Goal: Information Seeking & Learning: Learn about a topic

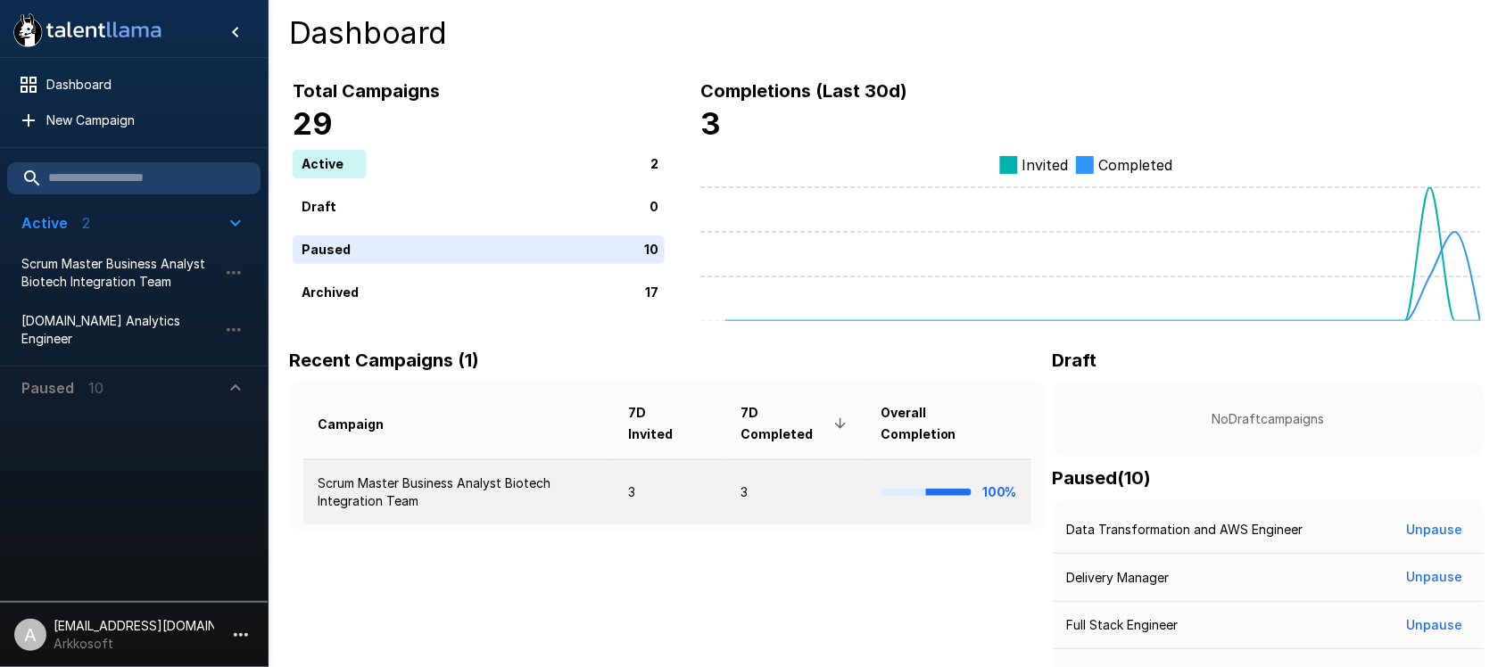
click at [497, 491] on td "Scrum Master Business Analyst Biotech Integration Team" at bounding box center [458, 492] width 311 height 65
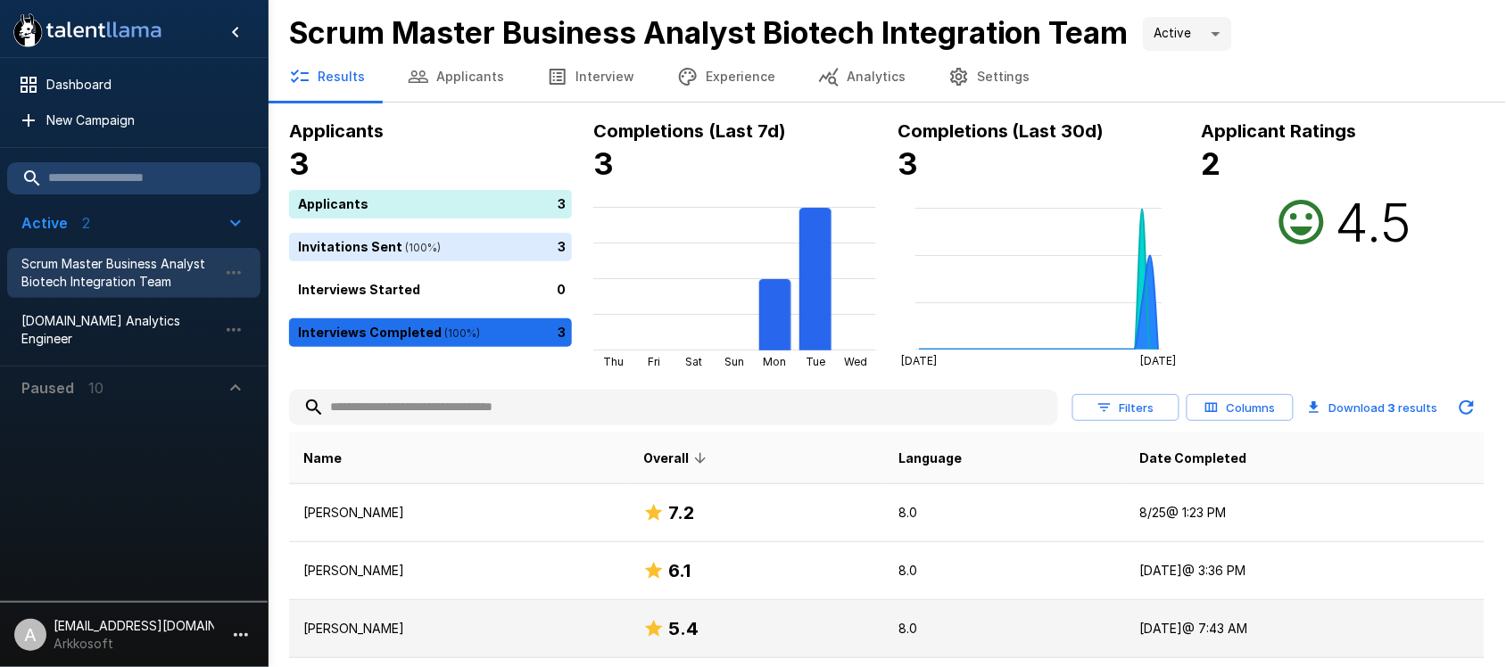
click at [425, 636] on p "[PERSON_NAME]" at bounding box center [458, 629] width 311 height 18
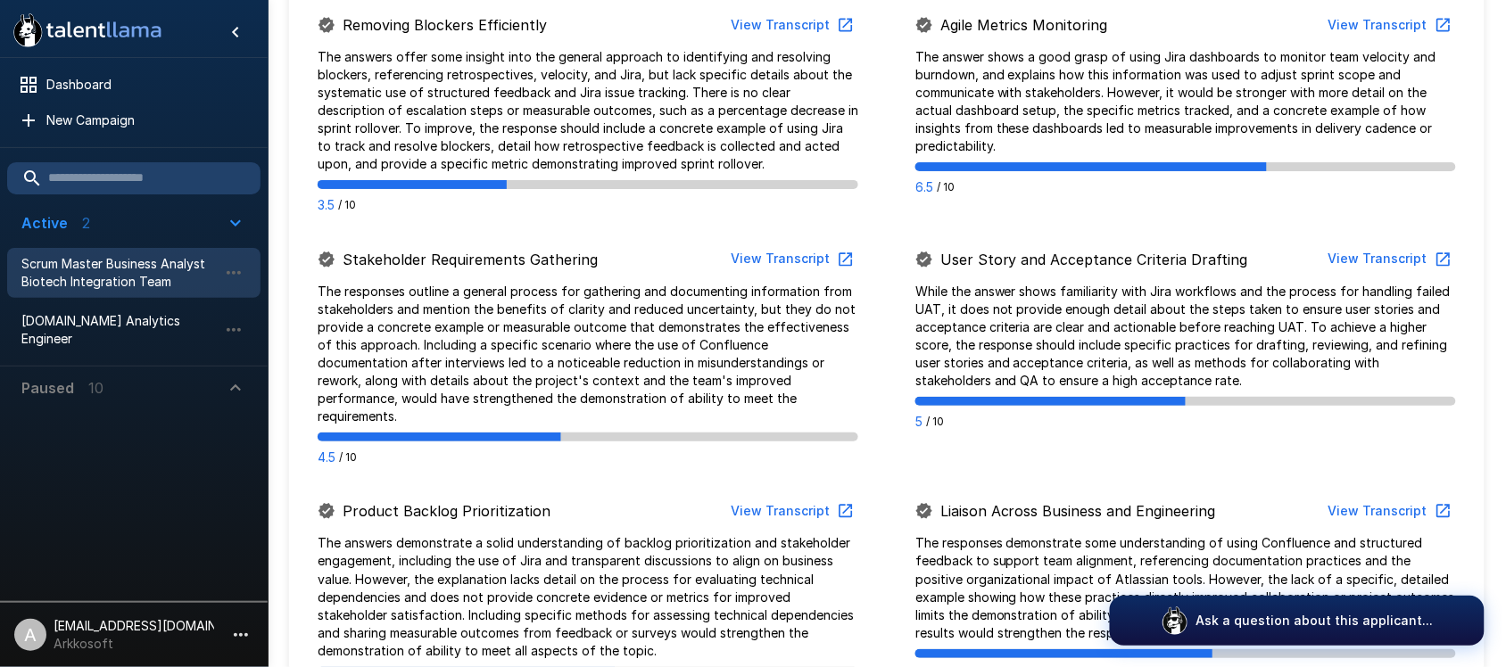
scroll to position [1115, 0]
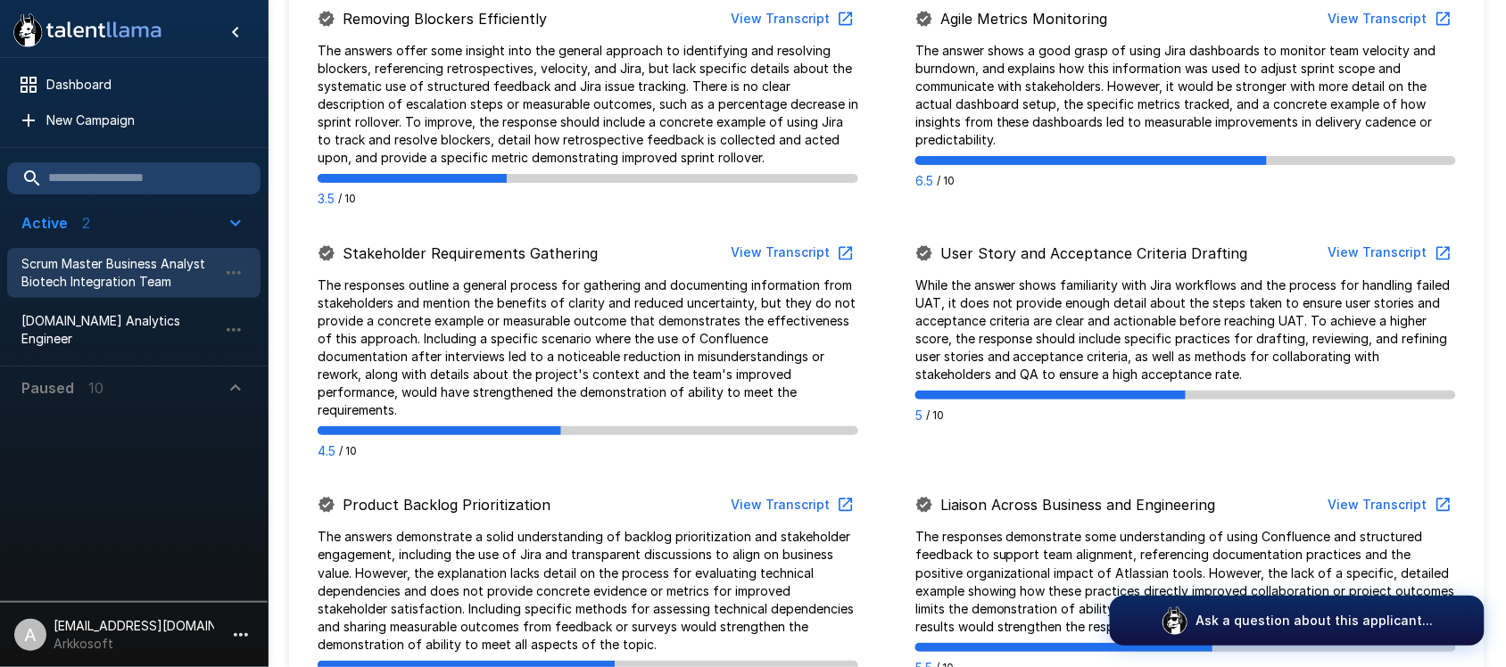
click at [1380, 236] on button "View Transcript" at bounding box center [1388, 252] width 135 height 33
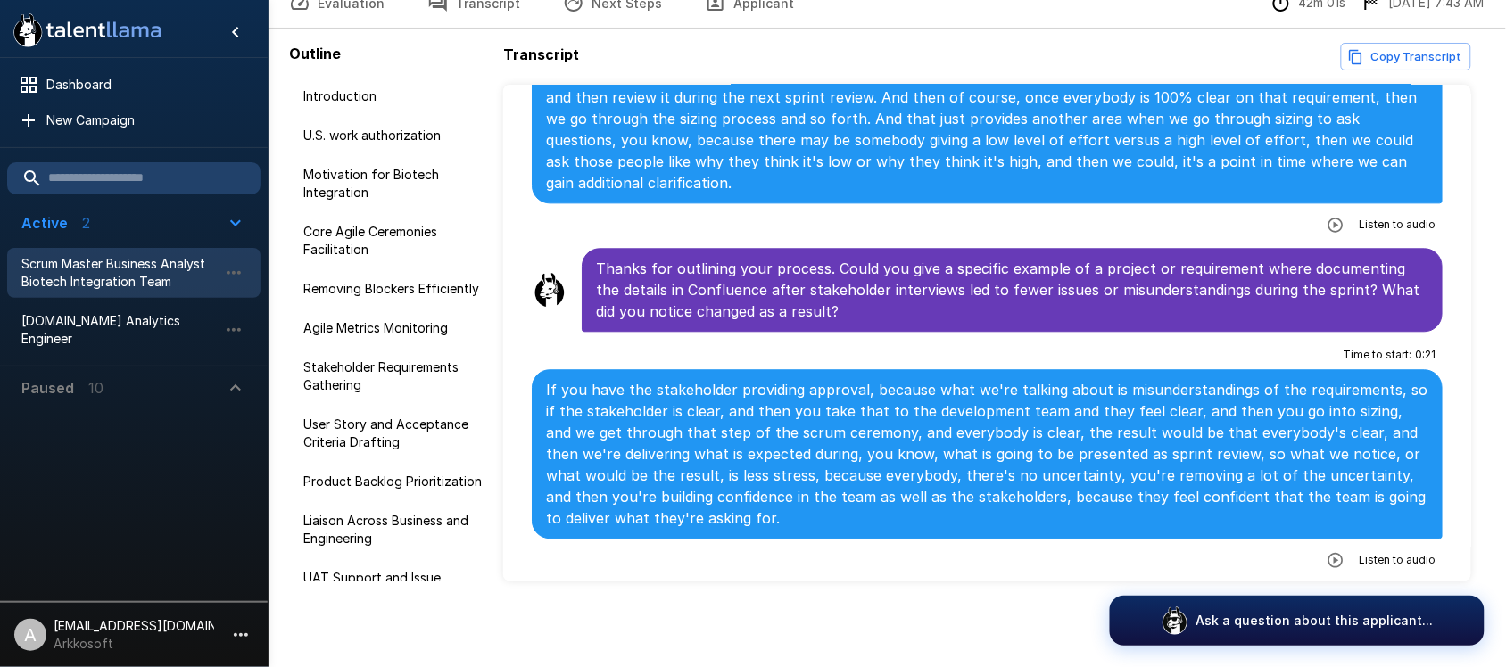
scroll to position [5892, 0]
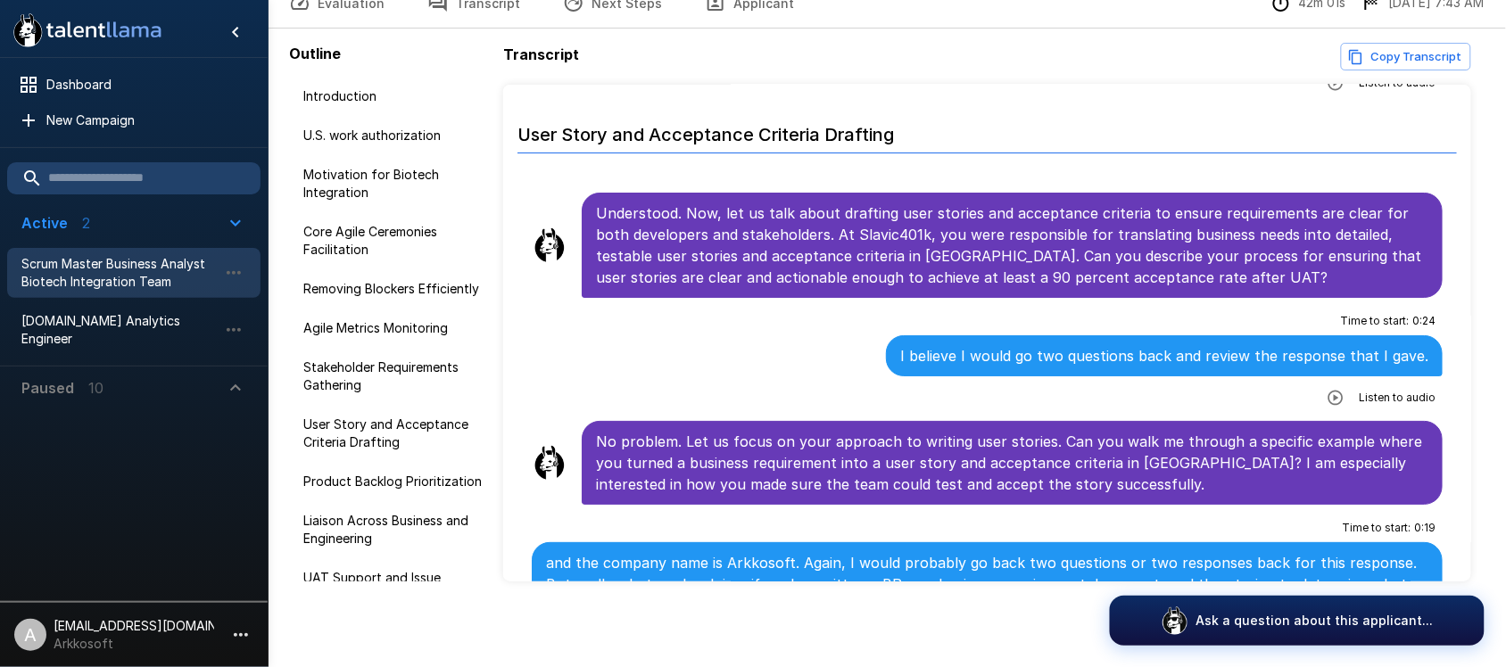
click at [1327, 389] on icon "button" at bounding box center [1336, 398] width 18 height 18
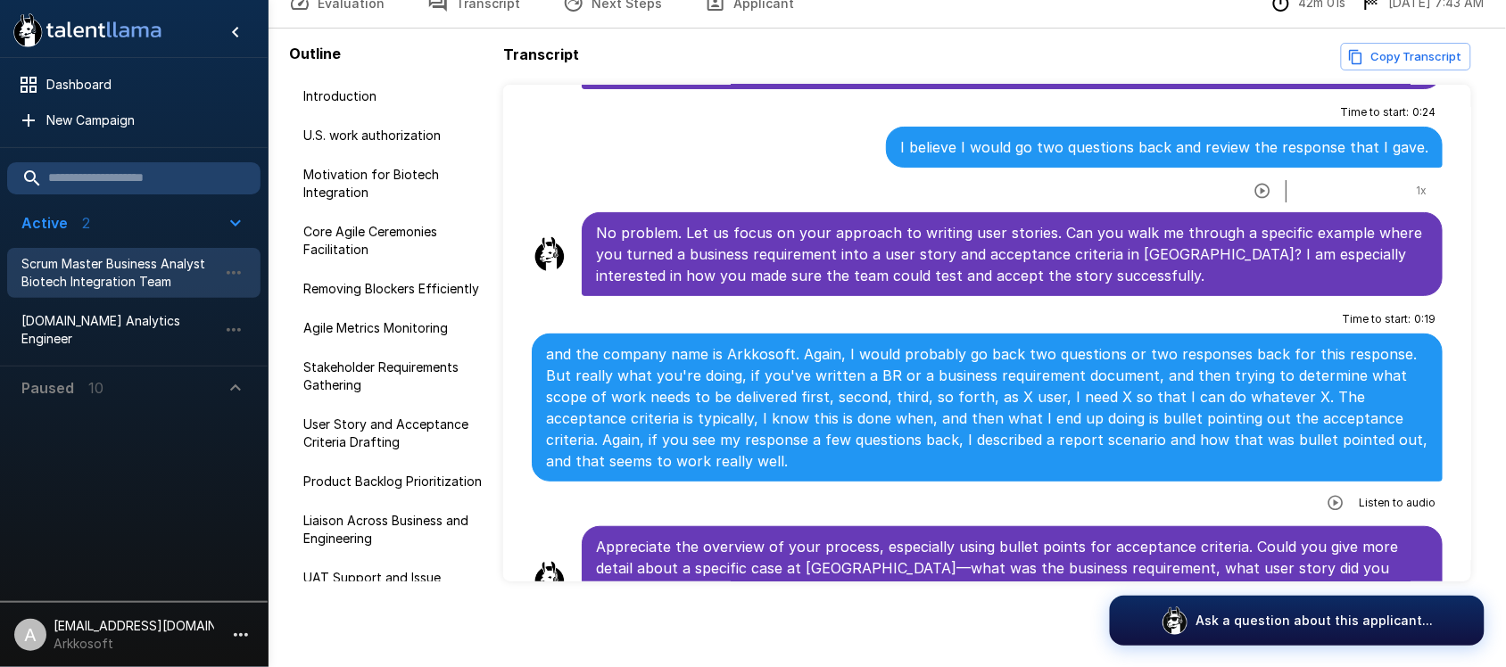
scroll to position [6115, 0]
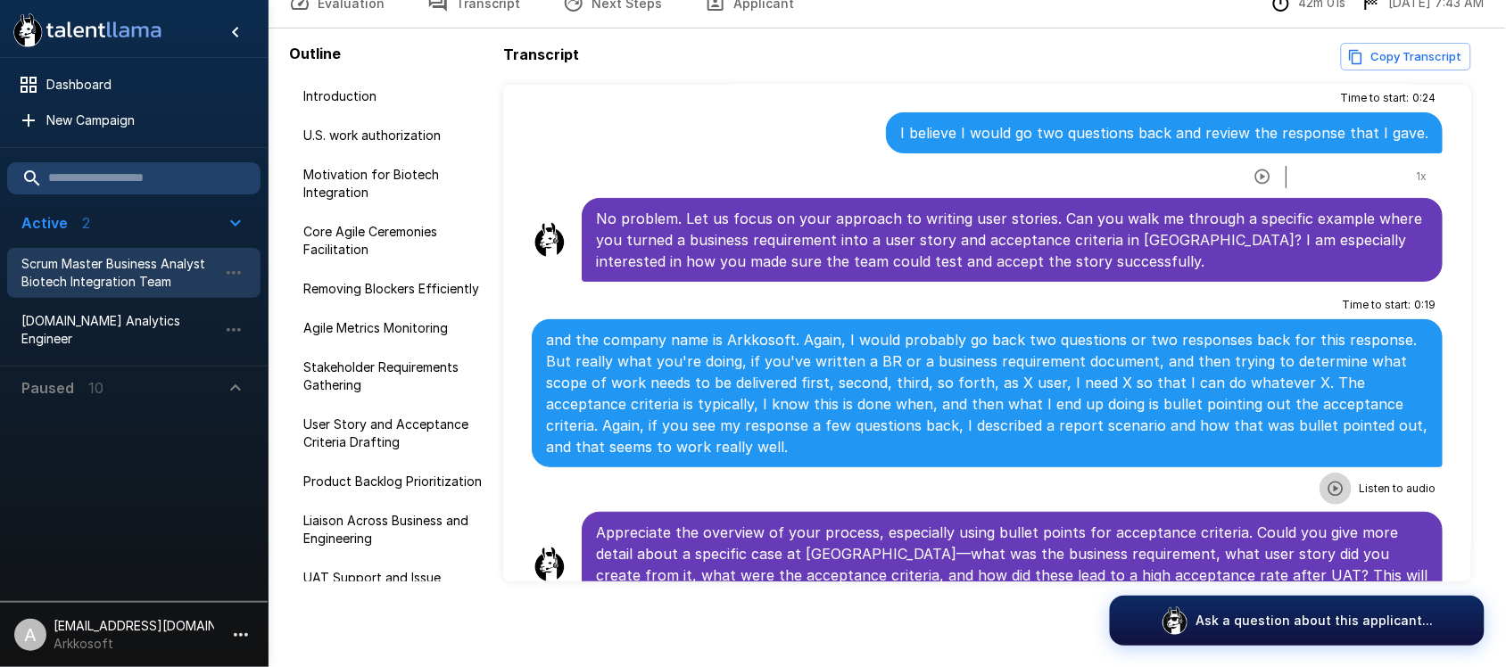
click at [1327, 480] on icon "button" at bounding box center [1336, 489] width 18 height 18
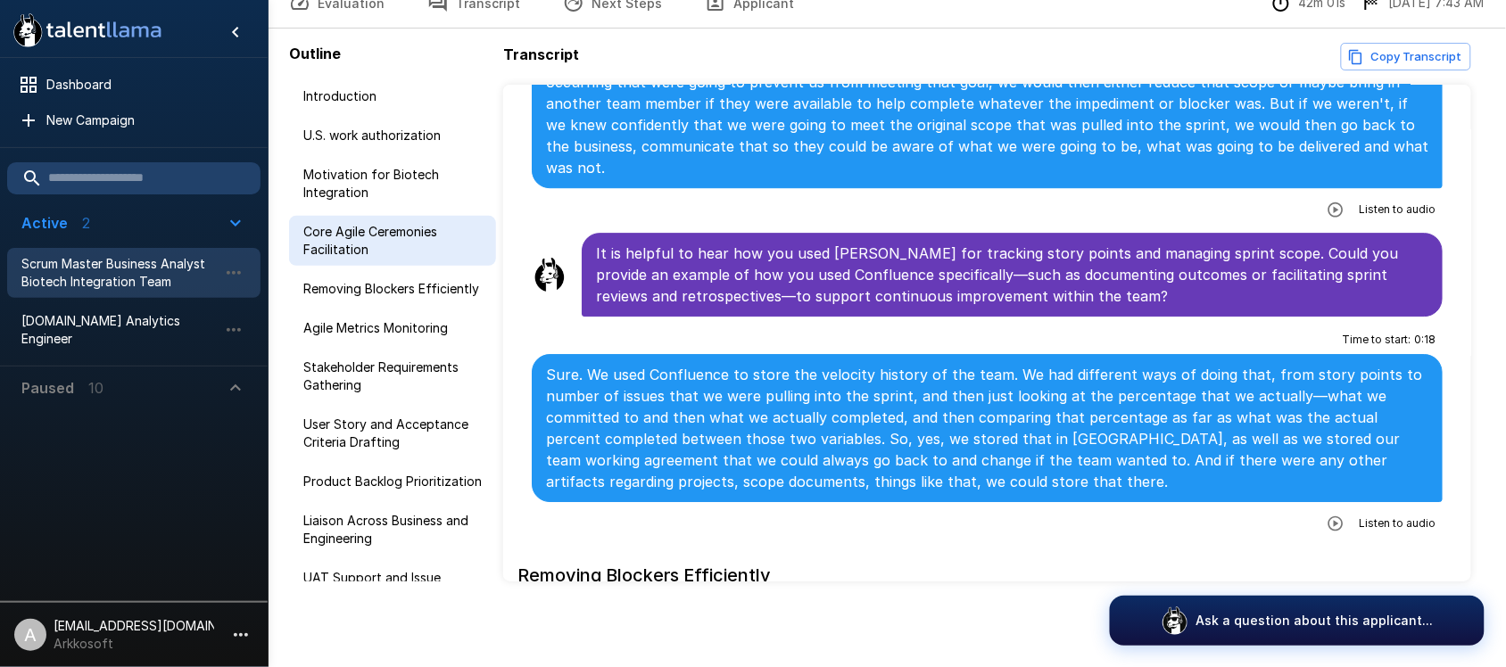
scroll to position [1542, 0]
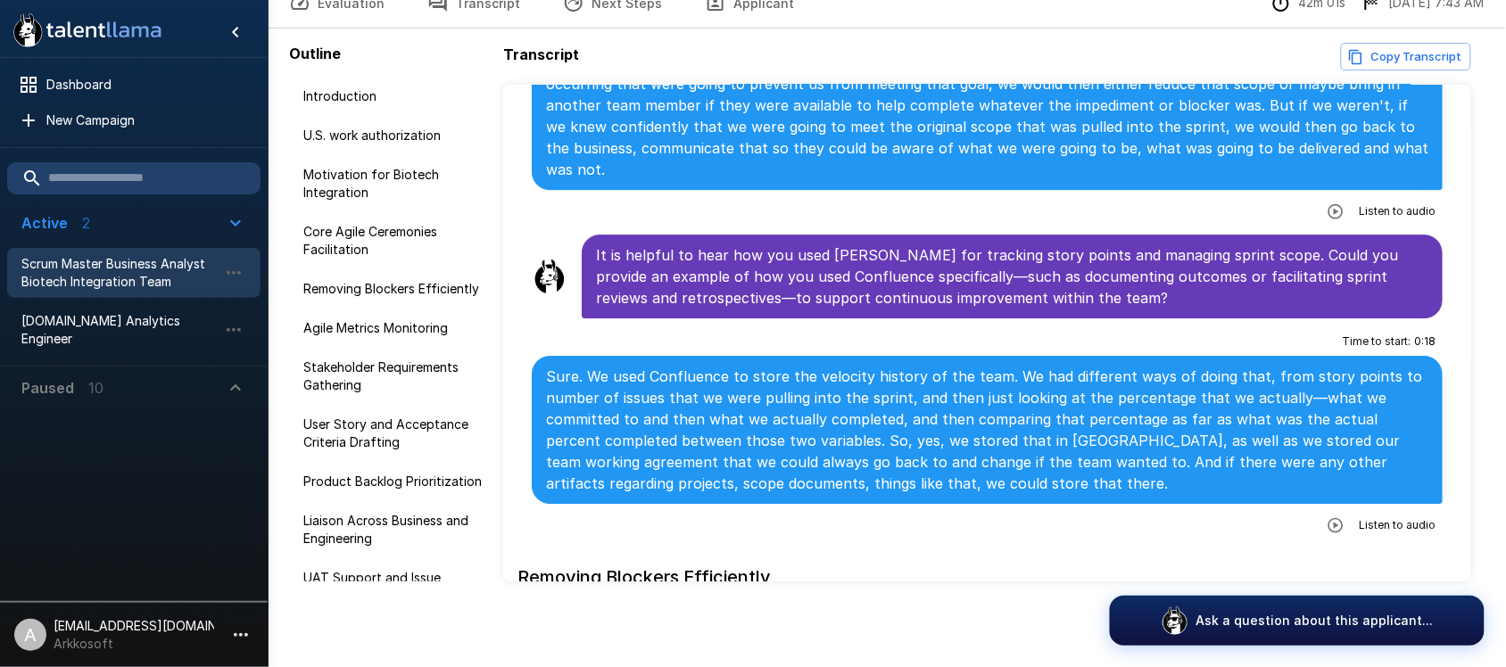
drag, startPoint x: 129, startPoint y: 277, endPoint x: 153, endPoint y: 275, distance: 24.2
click at [129, 275] on span "Scrum Master Business Analyst Biotech Integration Team" at bounding box center [119, 273] width 196 height 36
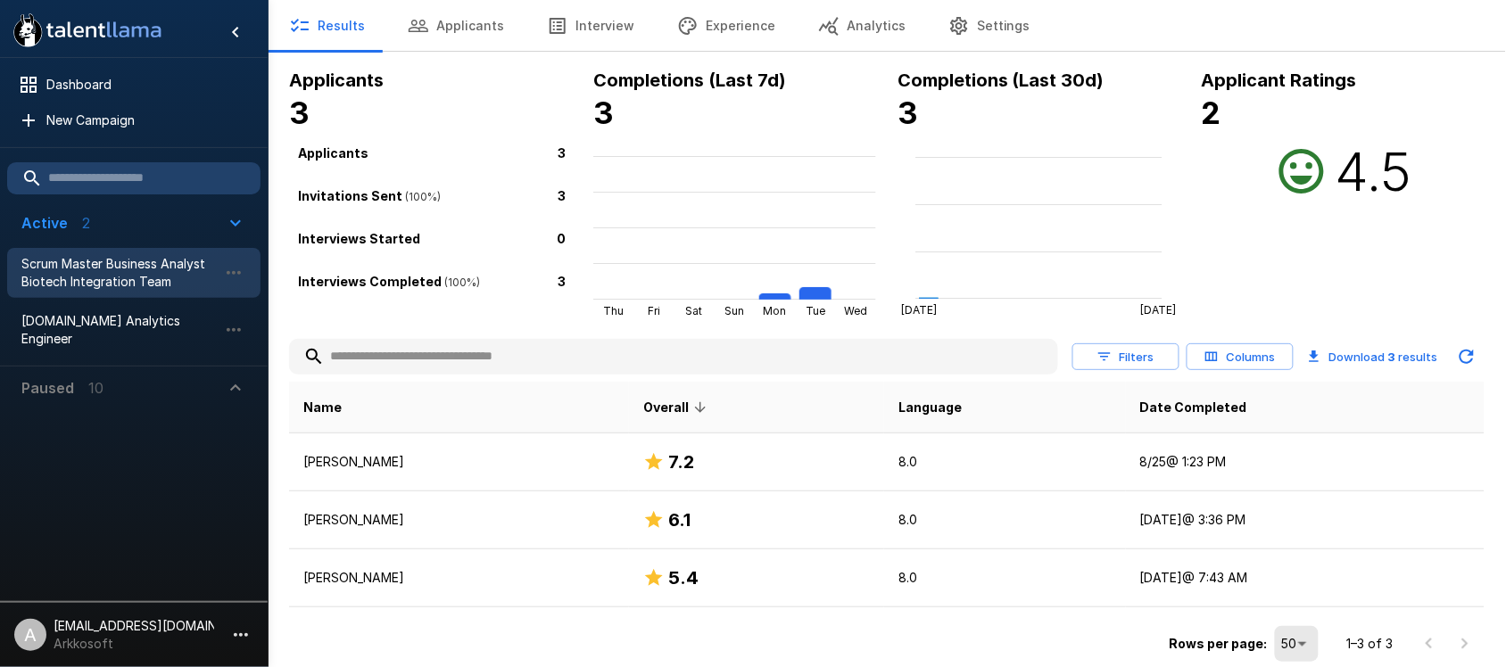
scroll to position [50, 0]
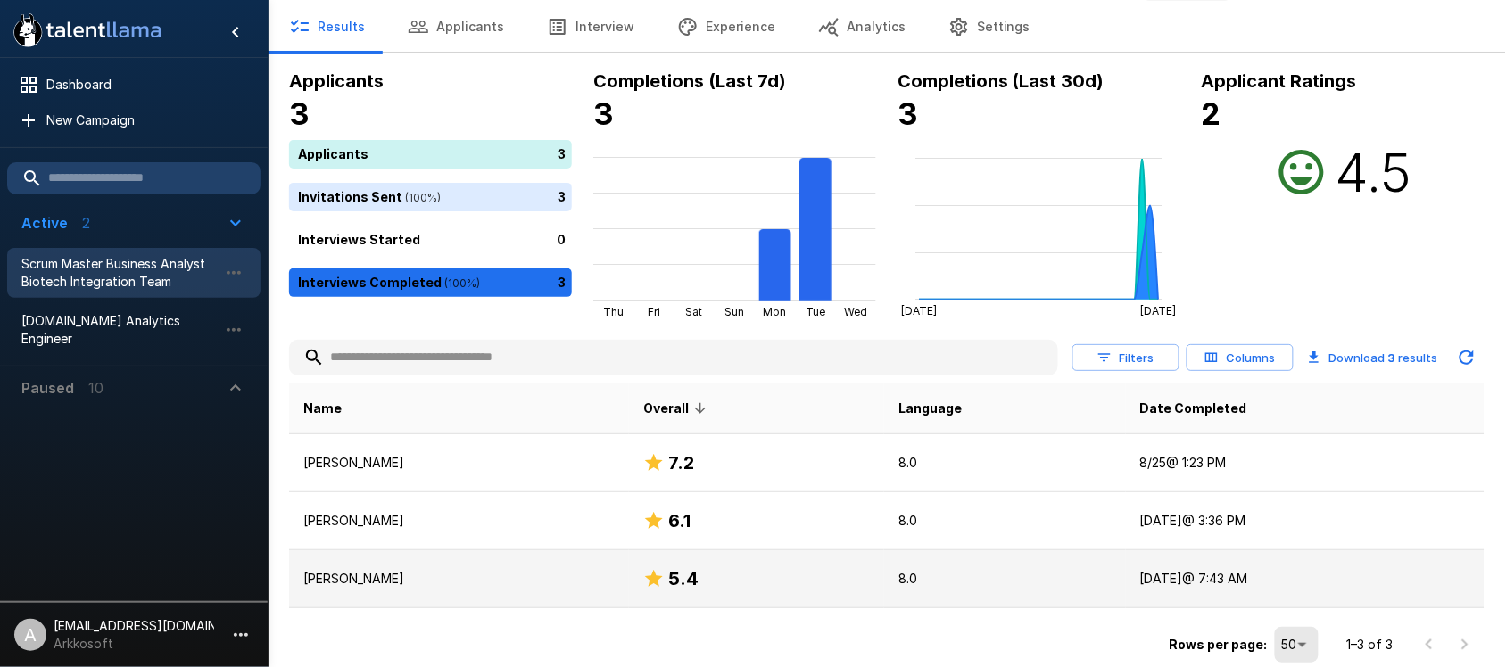
click at [749, 574] on div "5.4" at bounding box center [756, 579] width 227 height 29
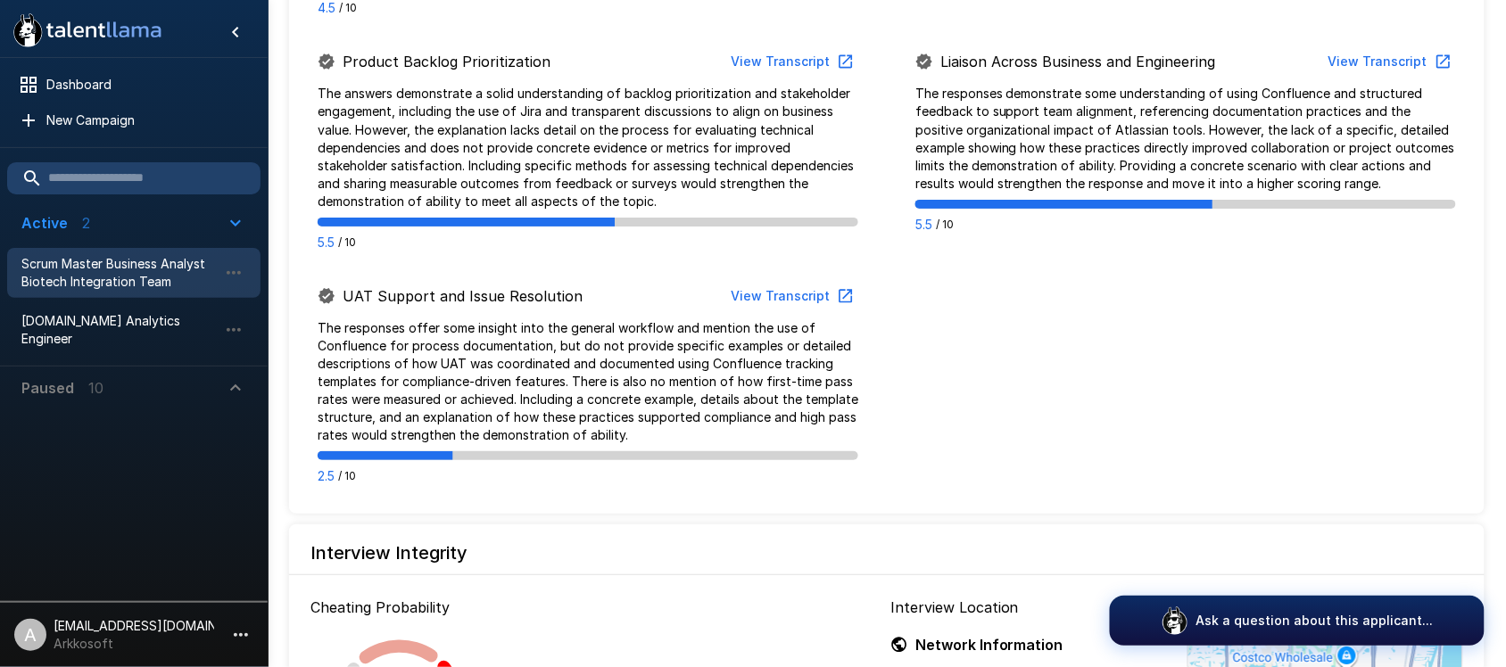
scroll to position [1561, 0]
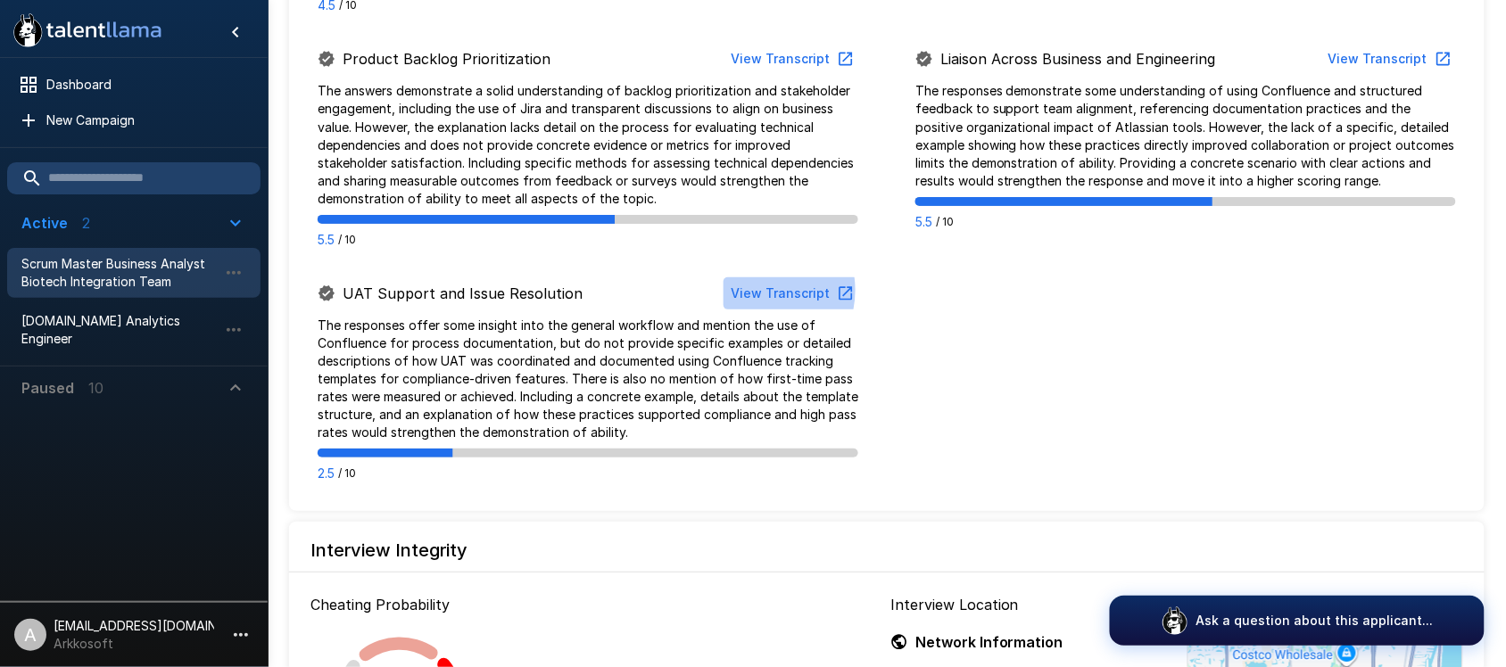
click at [765, 277] on button "View Transcript" at bounding box center [791, 293] width 135 height 33
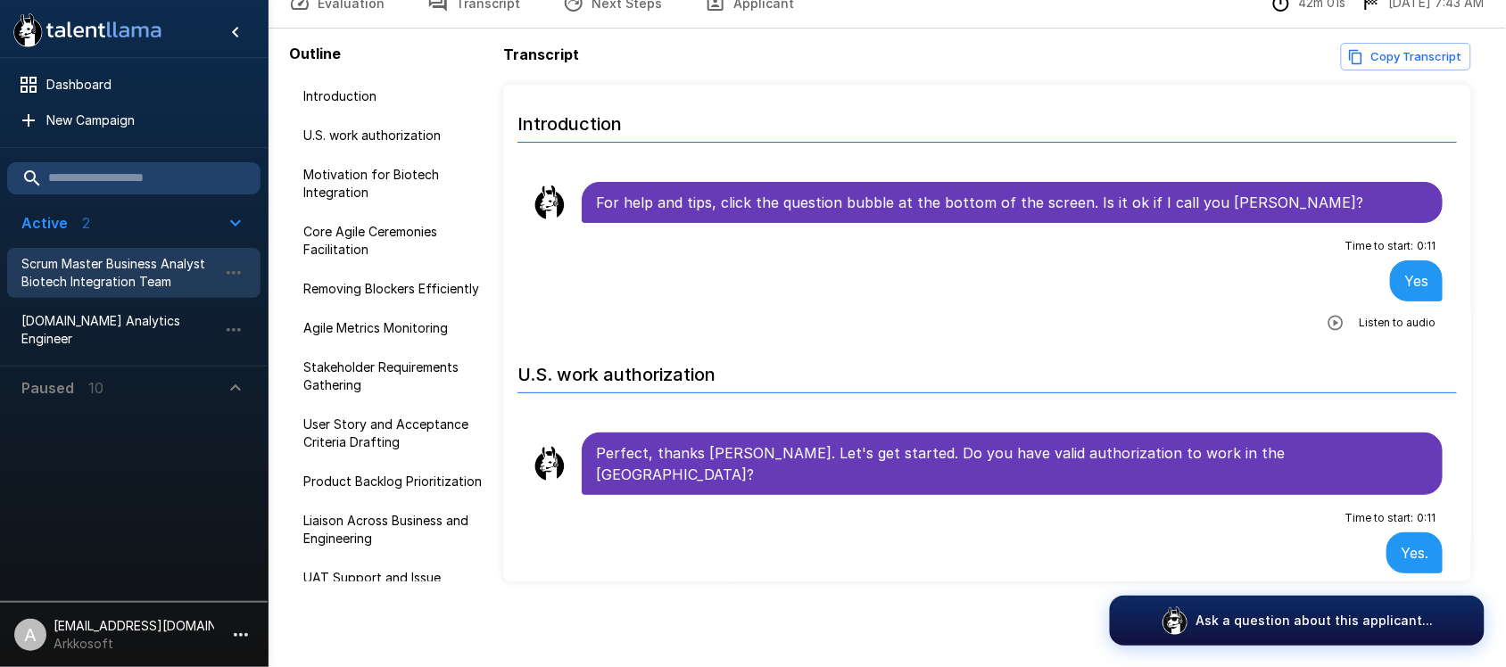
scroll to position [95, 0]
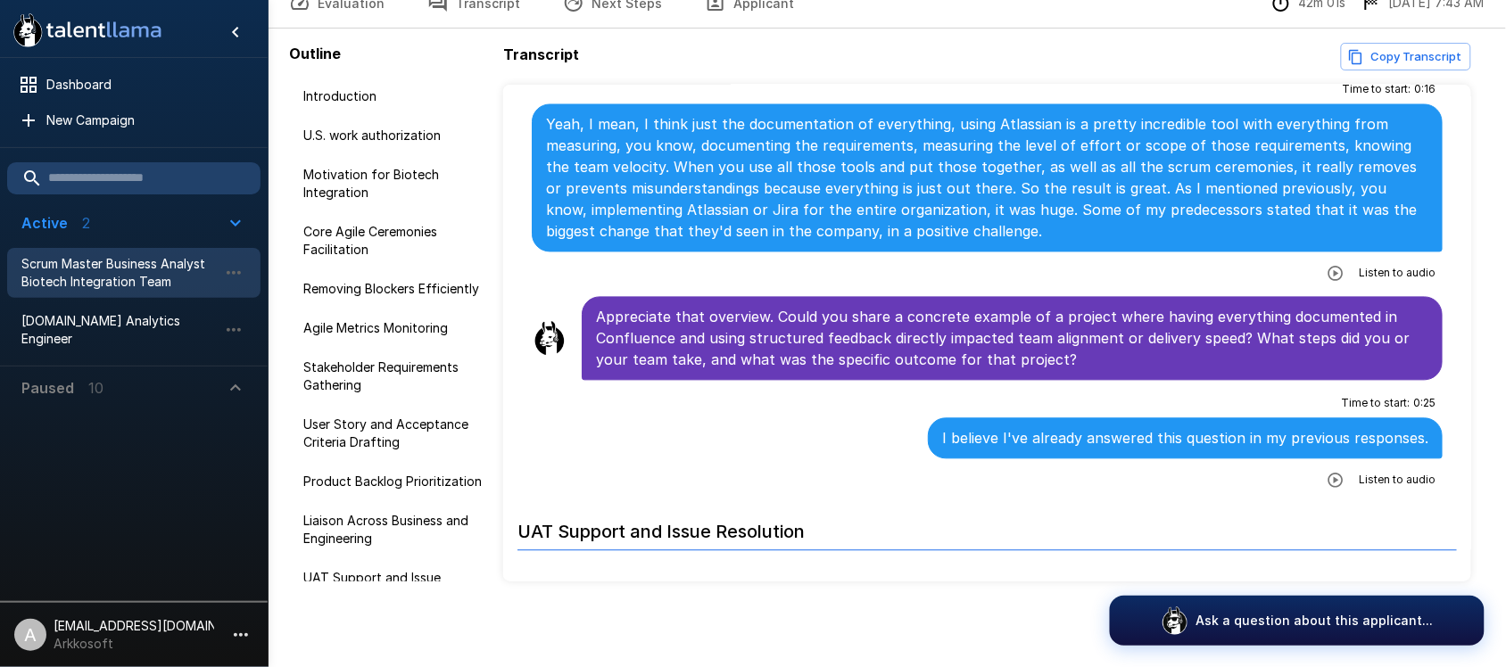
scroll to position [9443, 0]
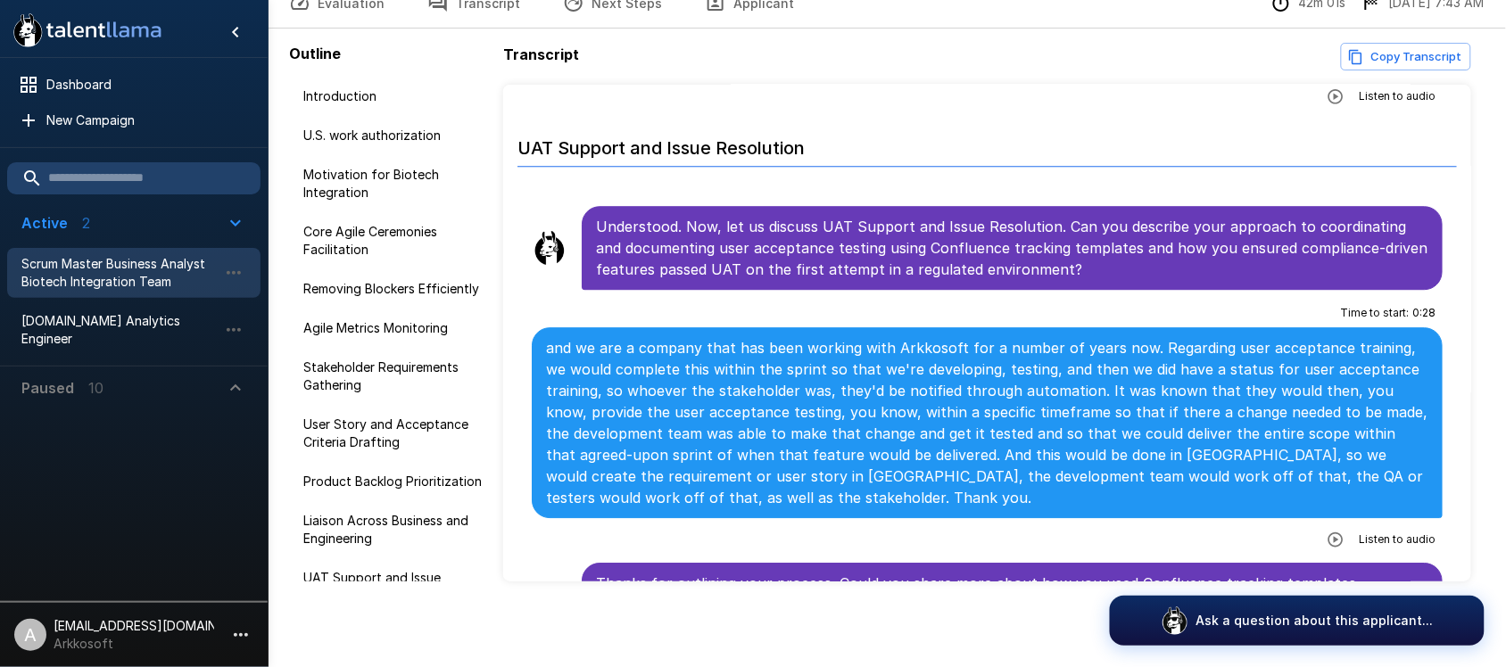
click at [1327, 531] on icon "button" at bounding box center [1336, 540] width 18 height 18
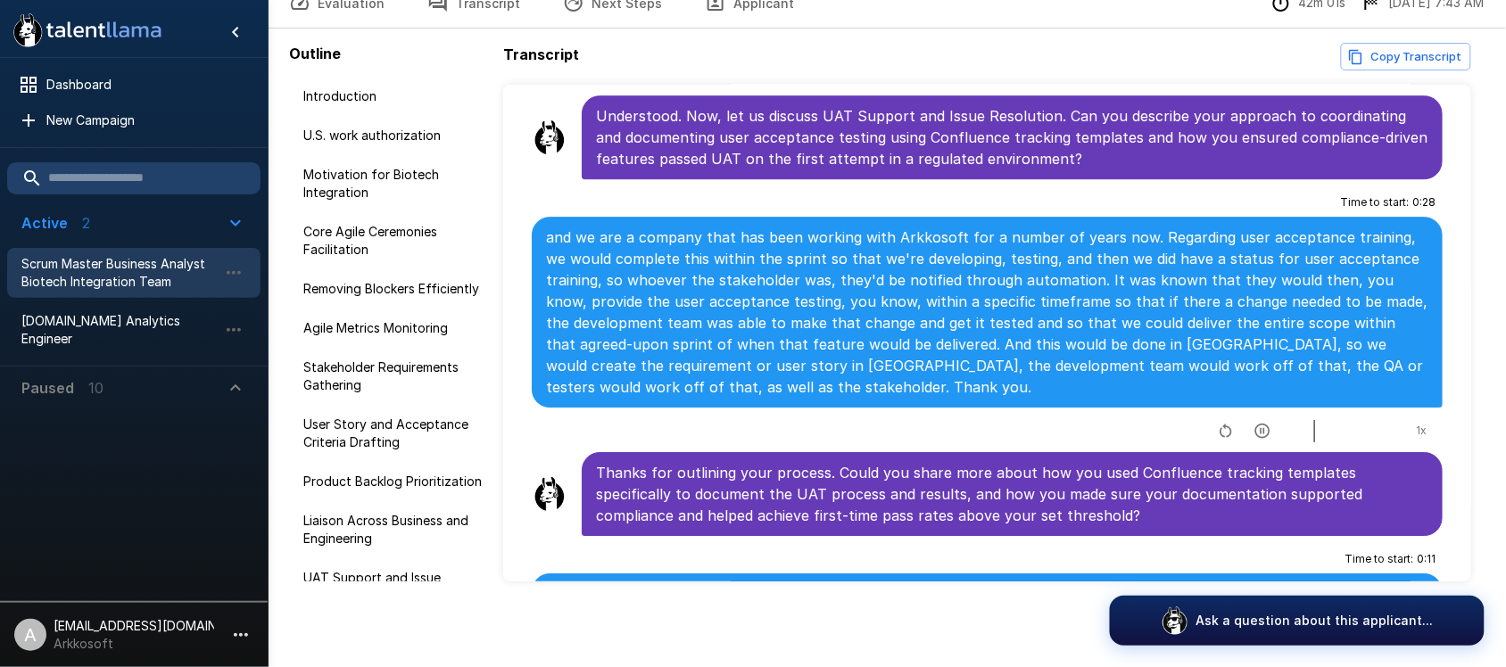
scroll to position [9554, 0]
